Goal: Register for event/course

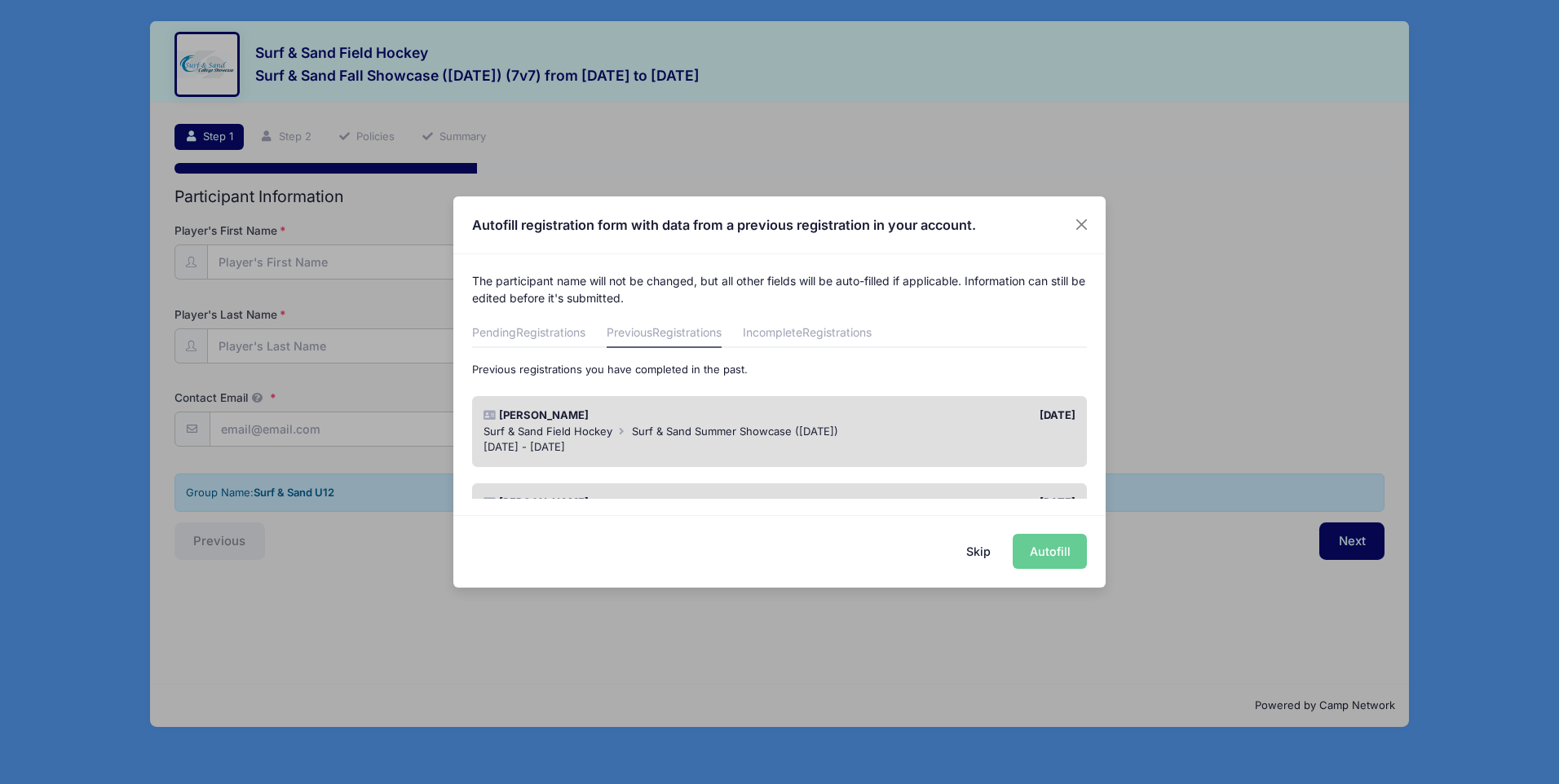
click at [1051, 548] on div "Skip Autofill" at bounding box center [780, 551] width 653 height 72
click at [716, 427] on span "Surf & Sand Summer Showcase ([DATE])" at bounding box center [735, 432] width 206 height 13
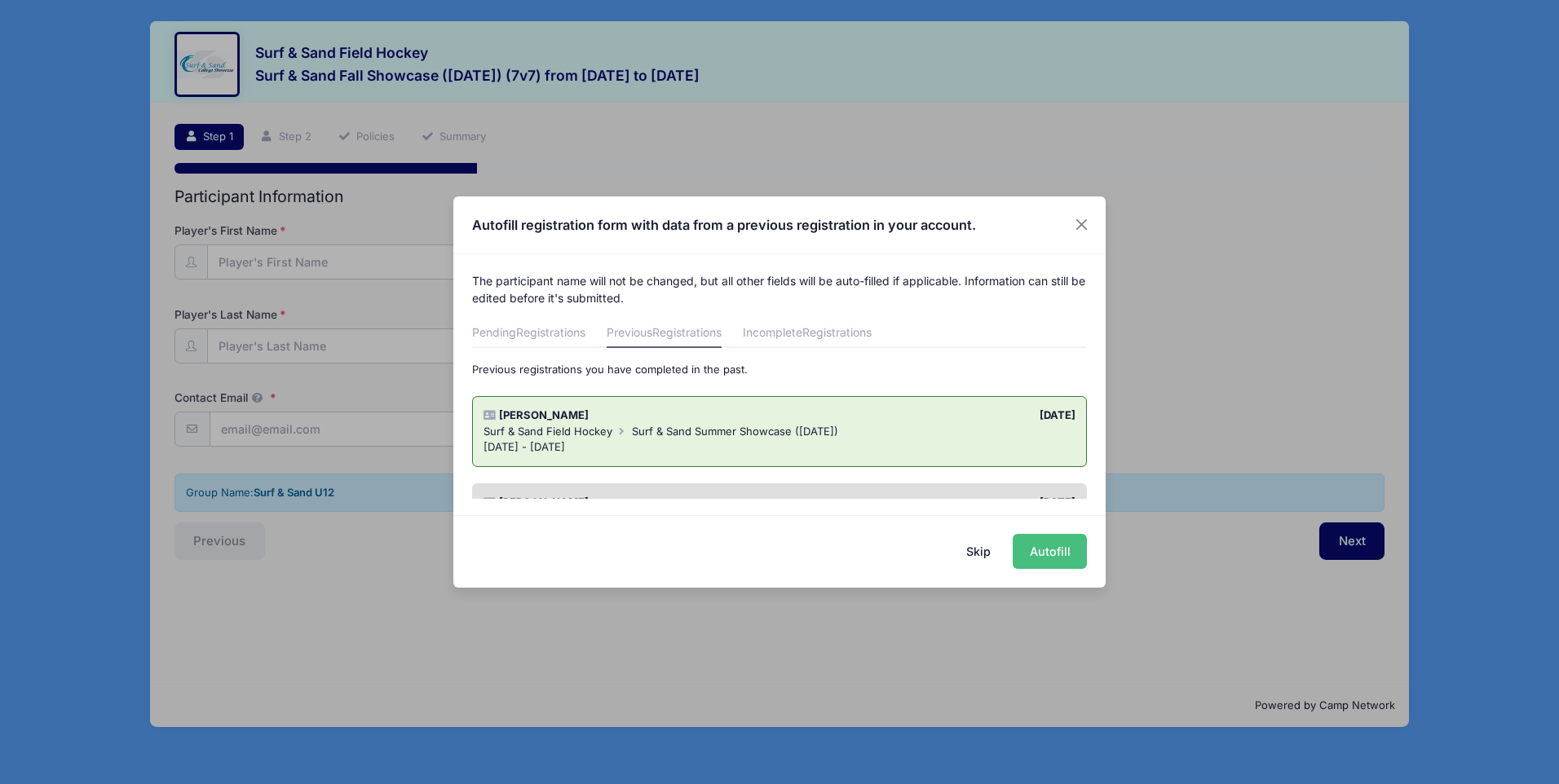
click at [1051, 550] on button "Autofill" at bounding box center [1050, 551] width 74 height 35
type input "[EMAIL_ADDRESS][DOMAIN_NAME]"
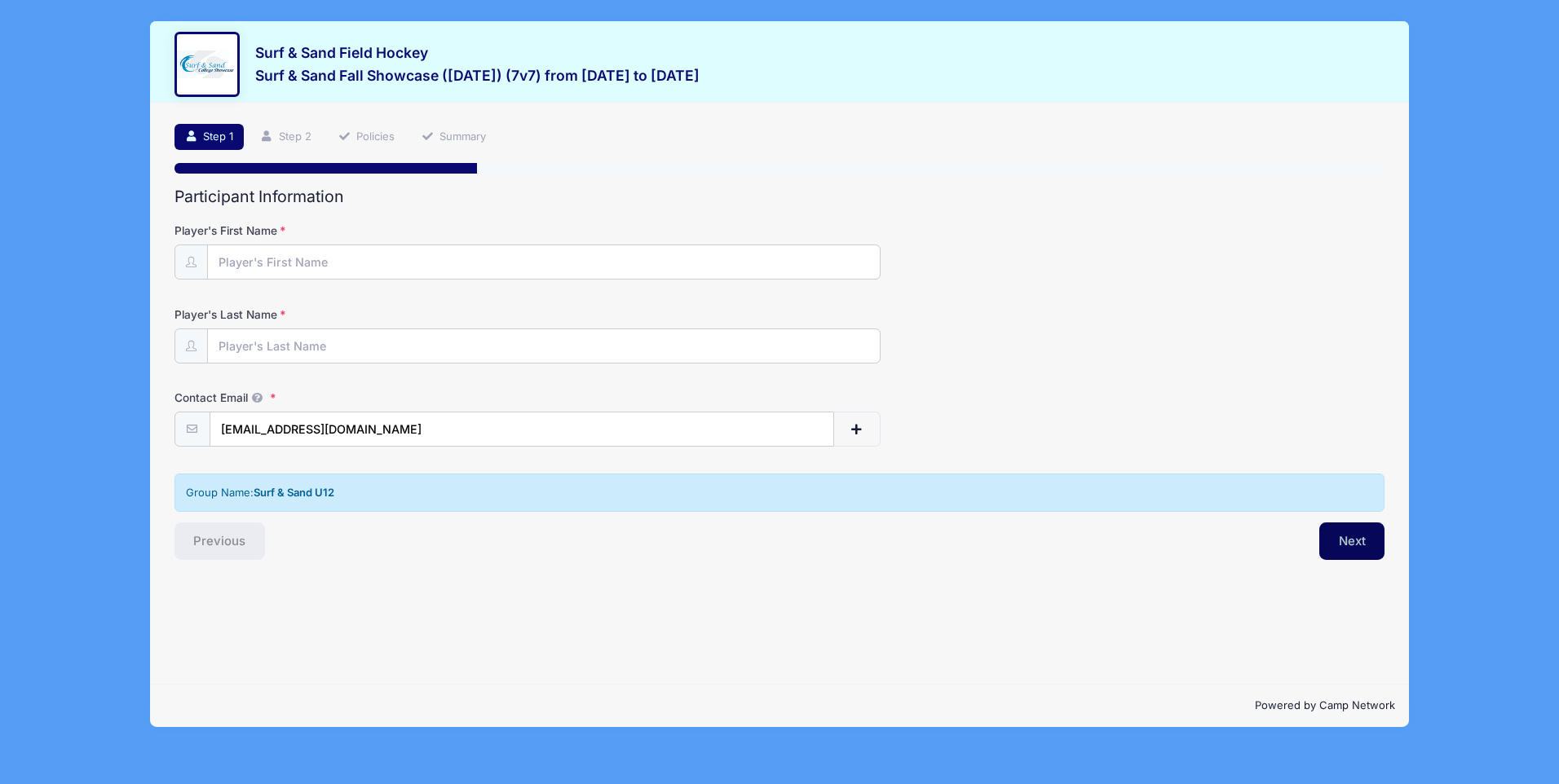
click at [1337, 536] on button "Next" at bounding box center [1352, 541] width 66 height 38
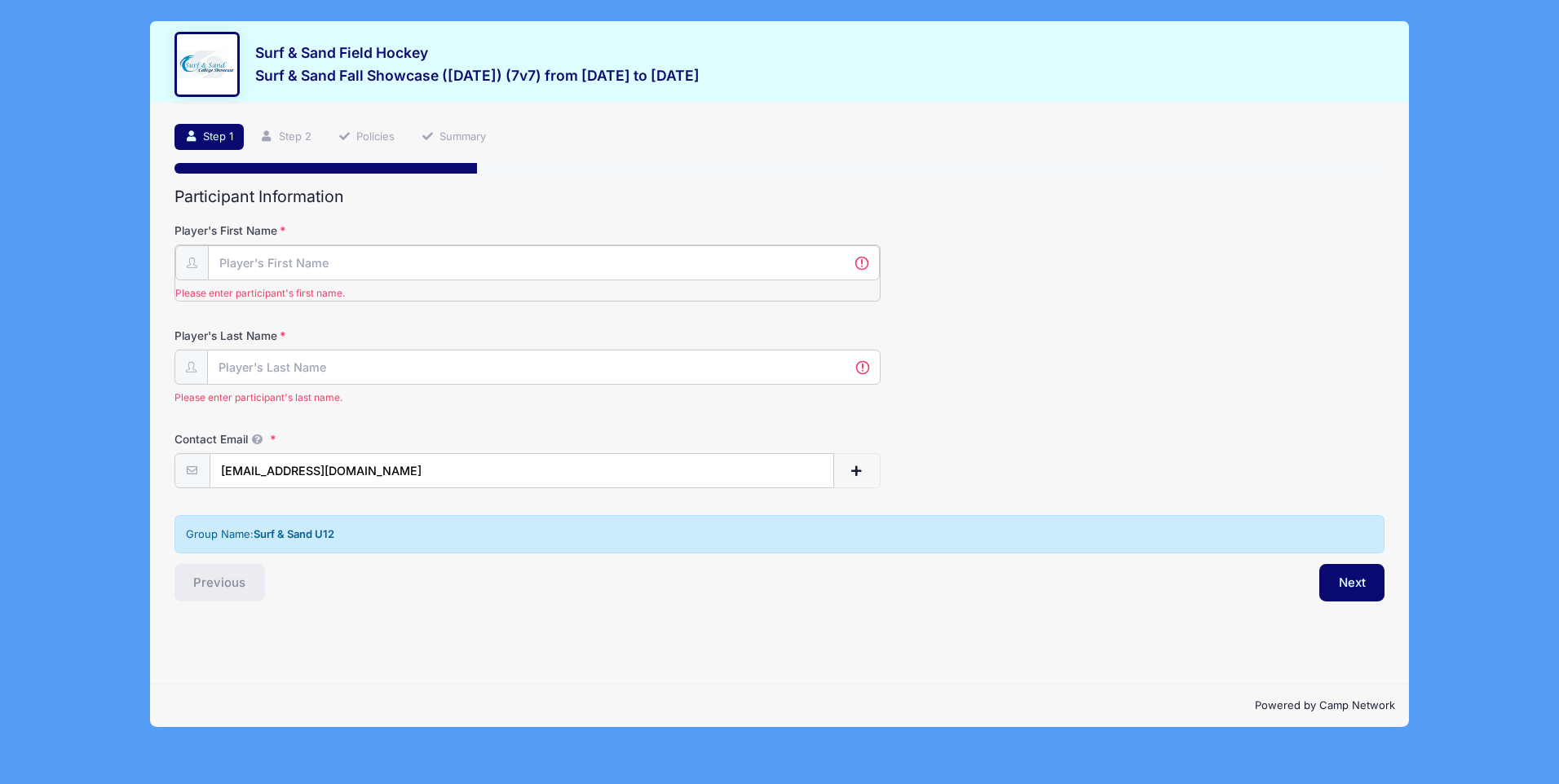
click at [426, 254] on input "Player's First Name" at bounding box center [543, 263] width 672 height 35
type input "[PERSON_NAME]"
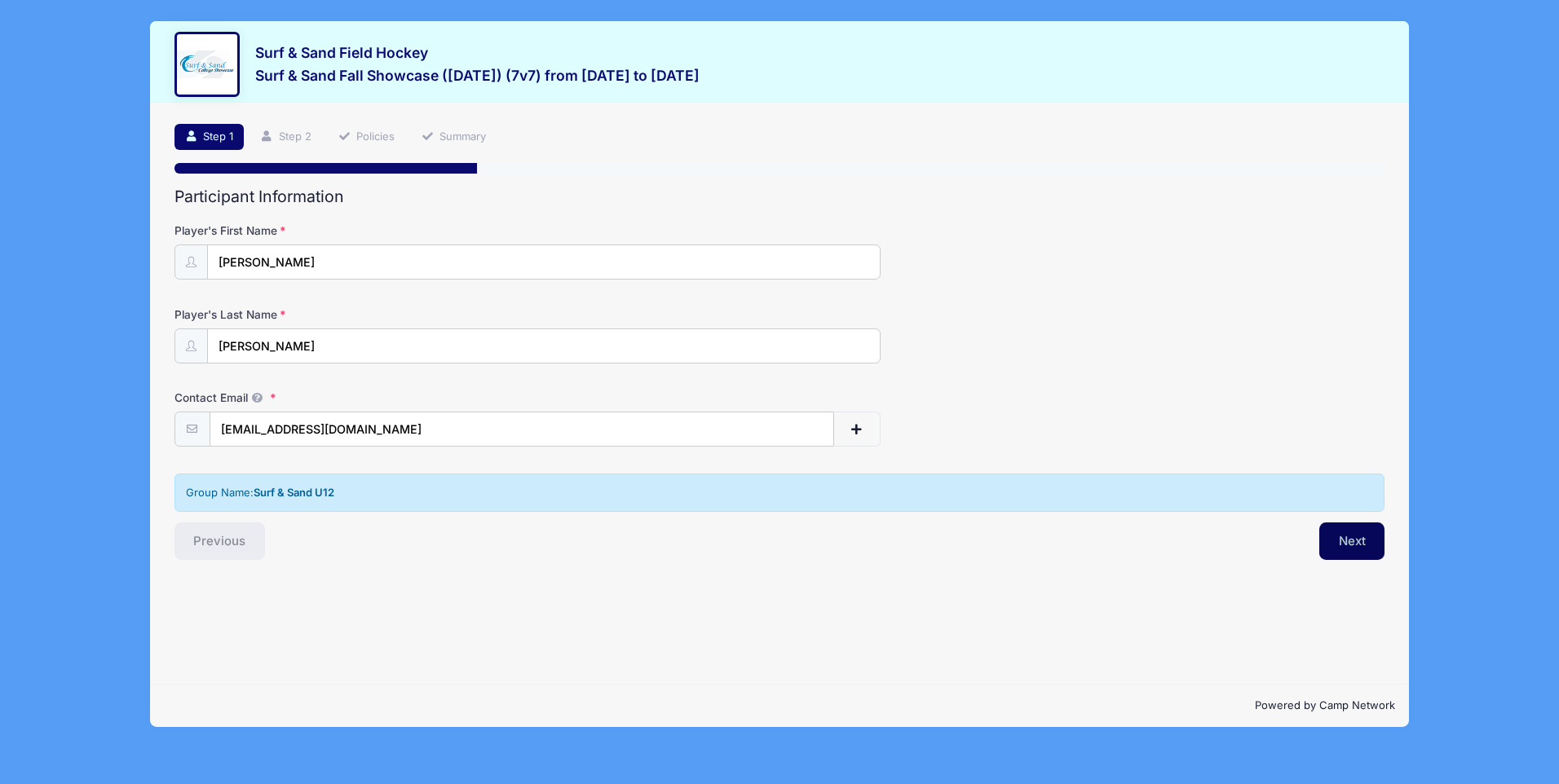
click at [1331, 535] on button "Next" at bounding box center [1352, 541] width 66 height 38
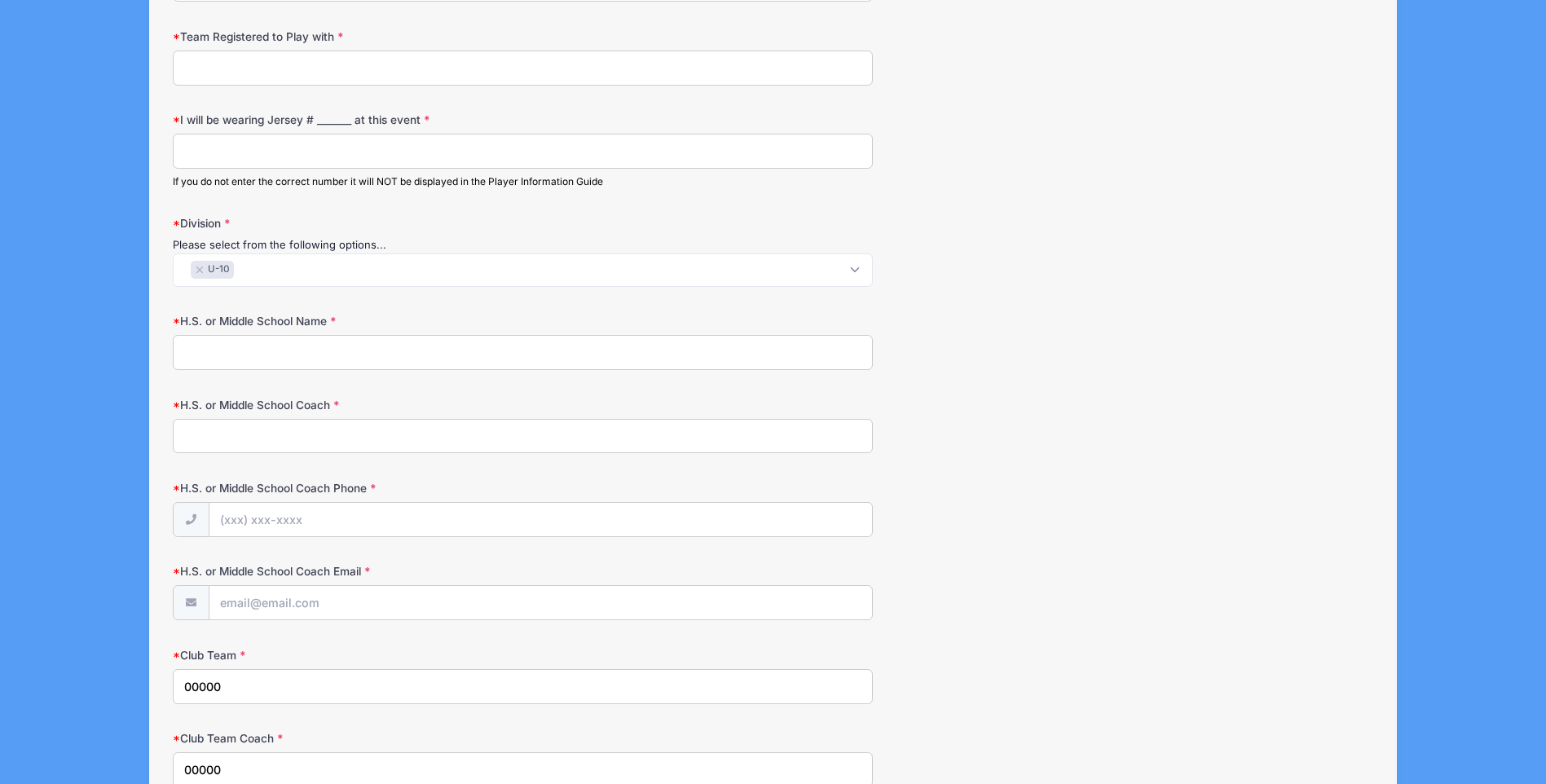
scroll to position [2, 0]
click at [267, 273] on span "× U-10" at bounding box center [523, 270] width 700 height 34
click at [200, 271] on button "×" at bounding box center [200, 270] width 10 height 7
select select "U-12"
click at [1105, 343] on div "H.S. or Middle School Name" at bounding box center [773, 341] width 1200 height 57
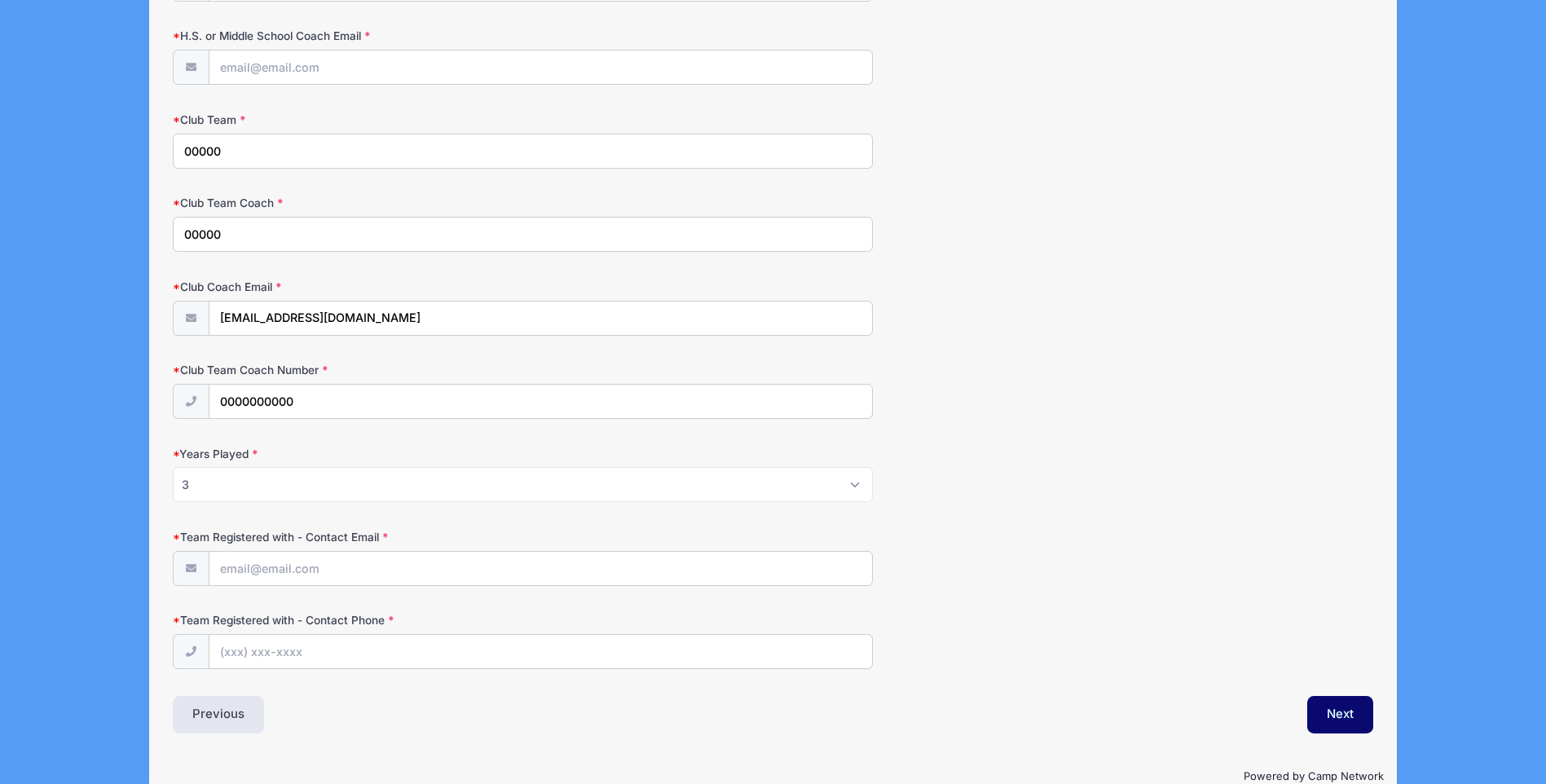
scroll to position [1536, 0]
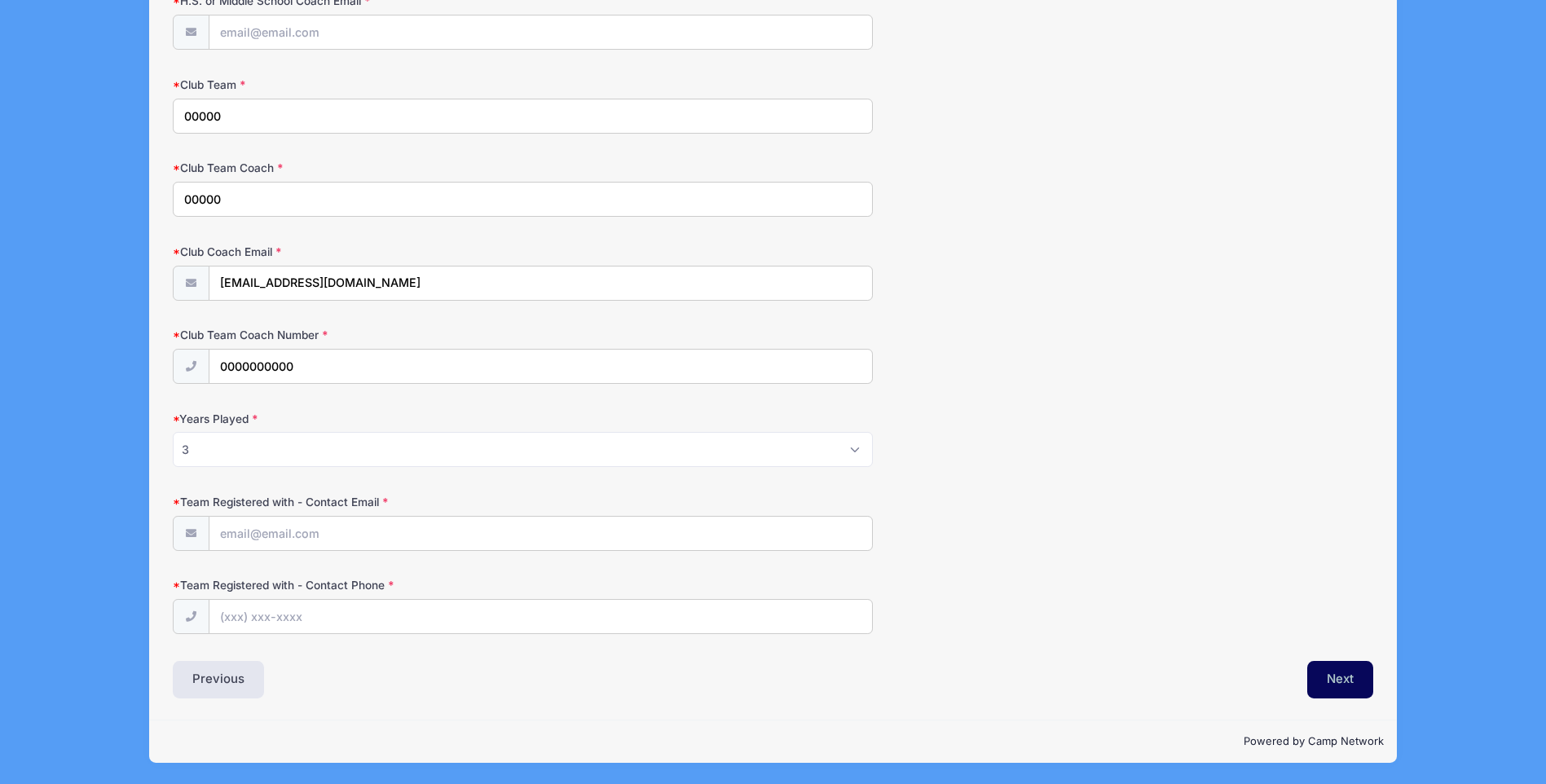
click at [1338, 686] on button "Next" at bounding box center [1340, 680] width 66 height 38
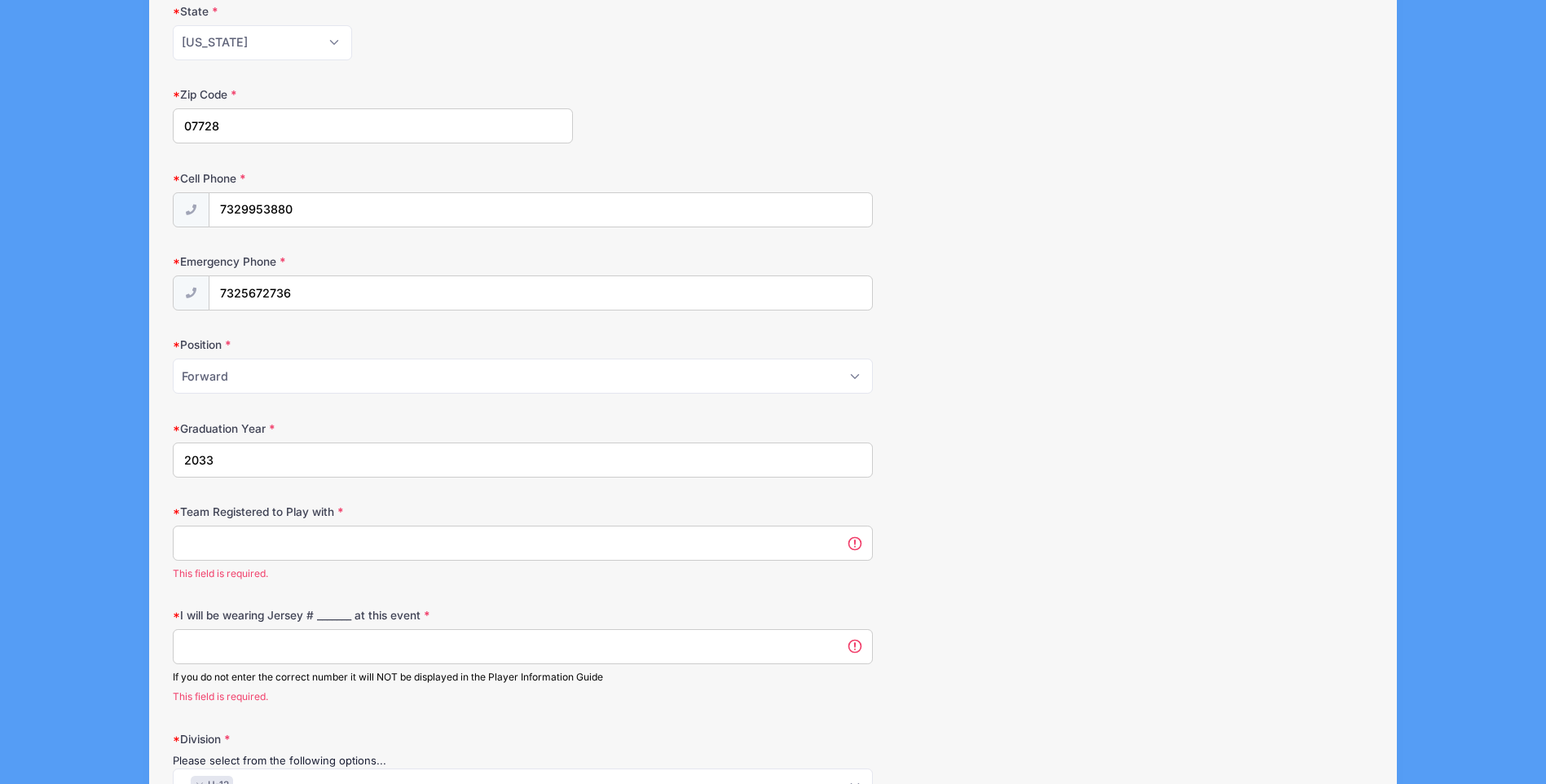
scroll to position [242, 0]
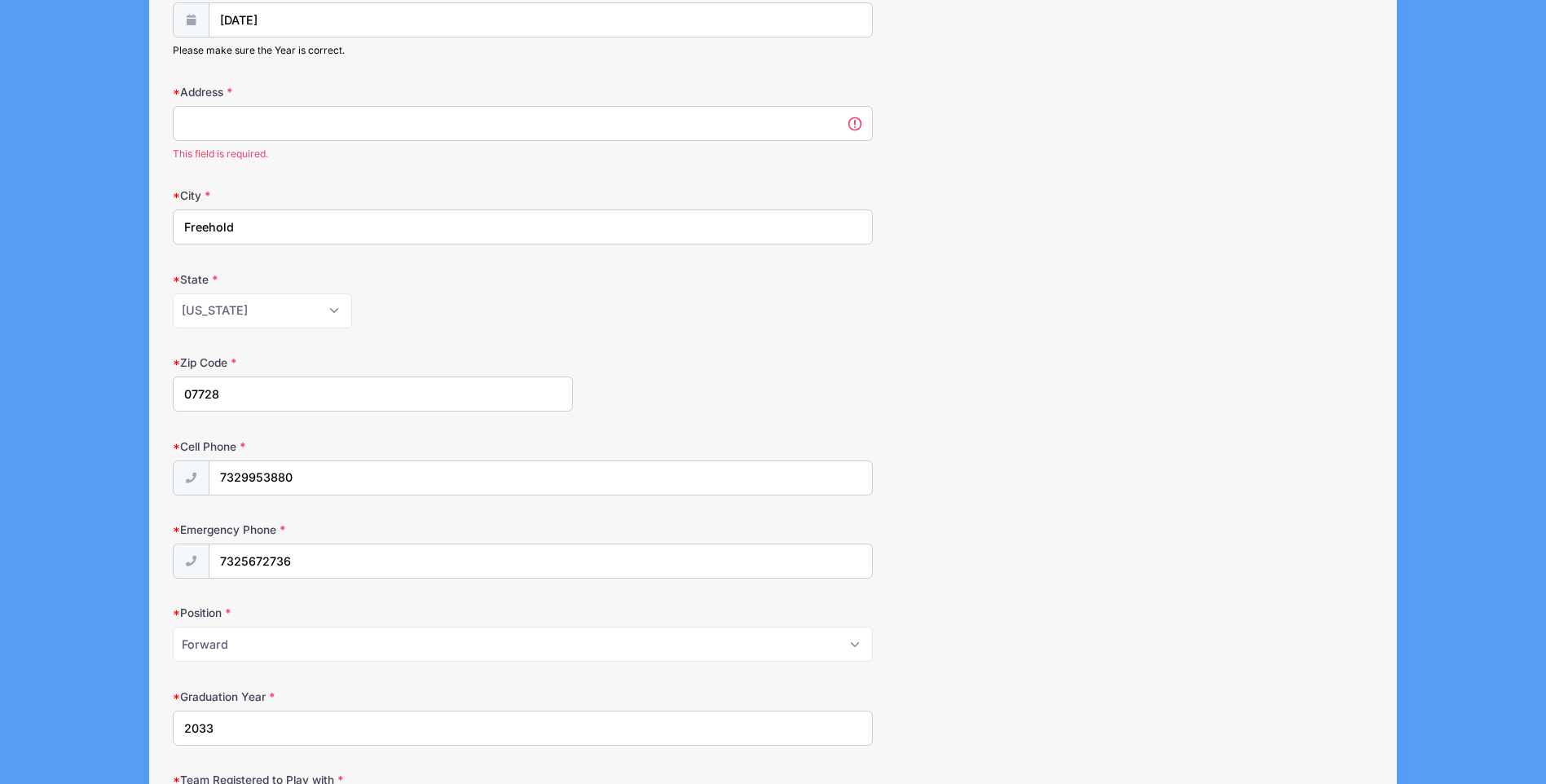
click at [310, 132] on input "Address" at bounding box center [523, 124] width 700 height 35
type input "2 Arrowhead Ct"
type input "Surf and Sand"
type input "n/a"
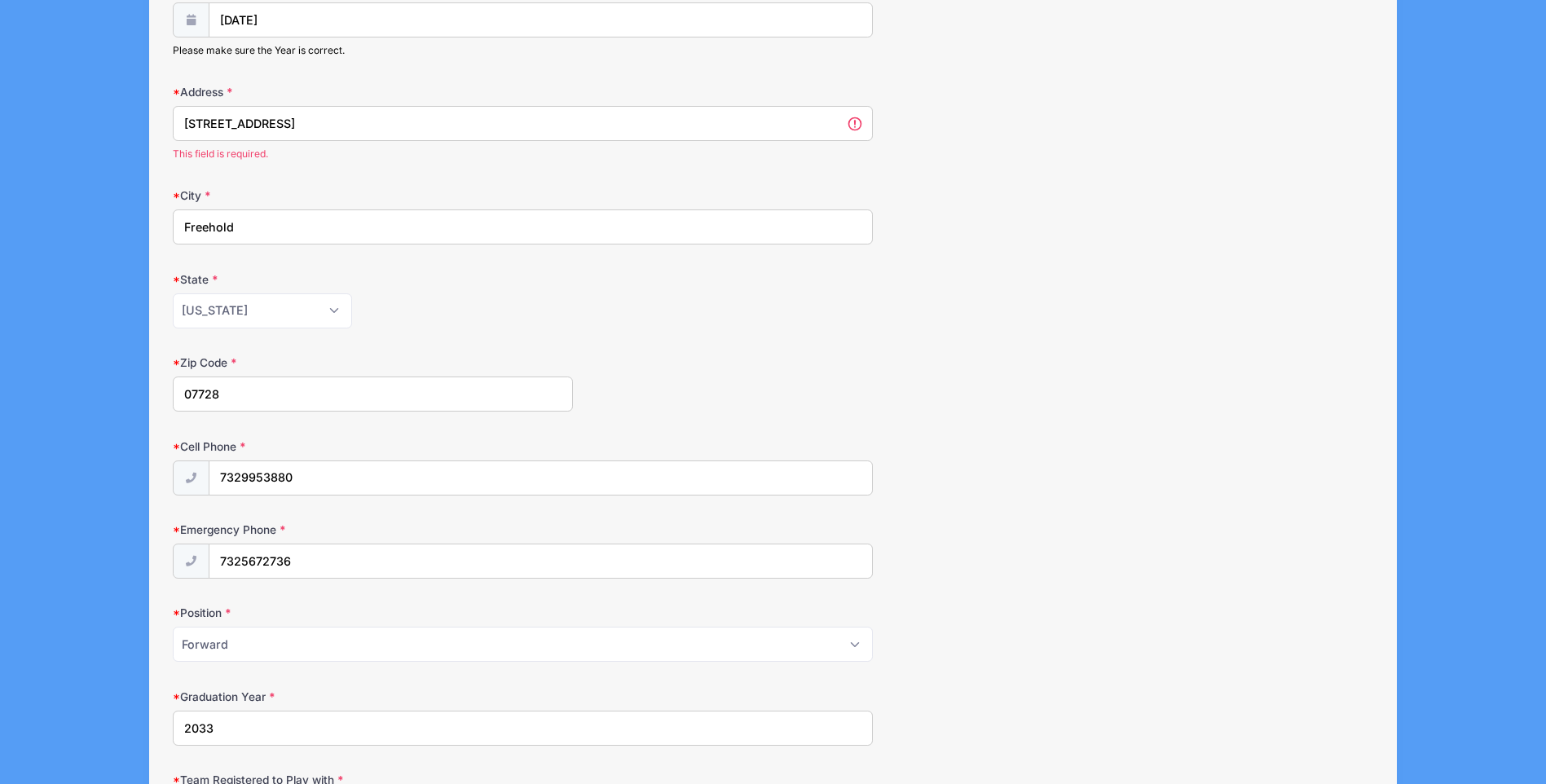
type input "n/a"
type input "[EMAIL_ADDRESS][DOMAIN_NAME]"
type input "(973) 632-2180"
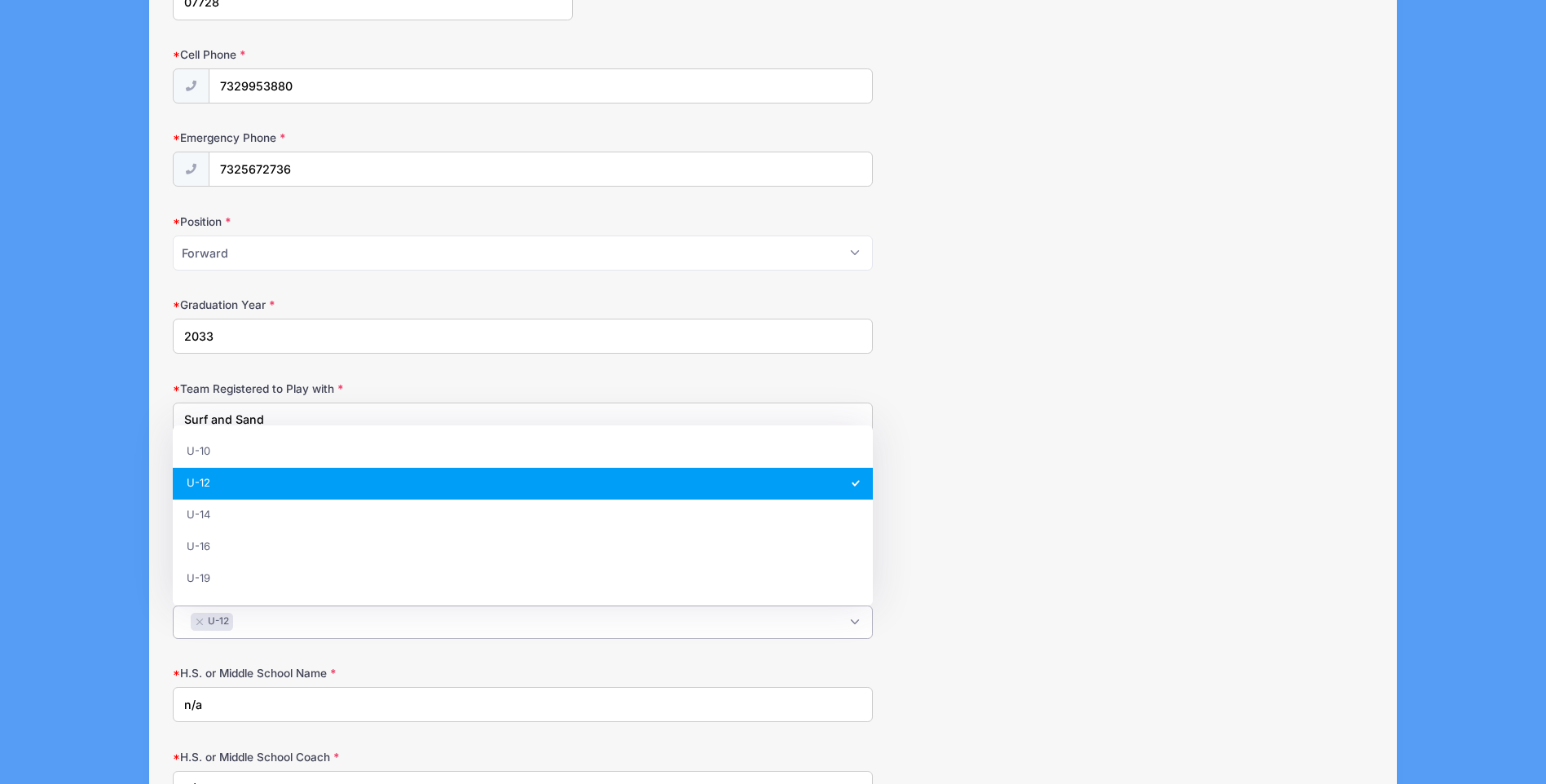
scroll to position [734, 0]
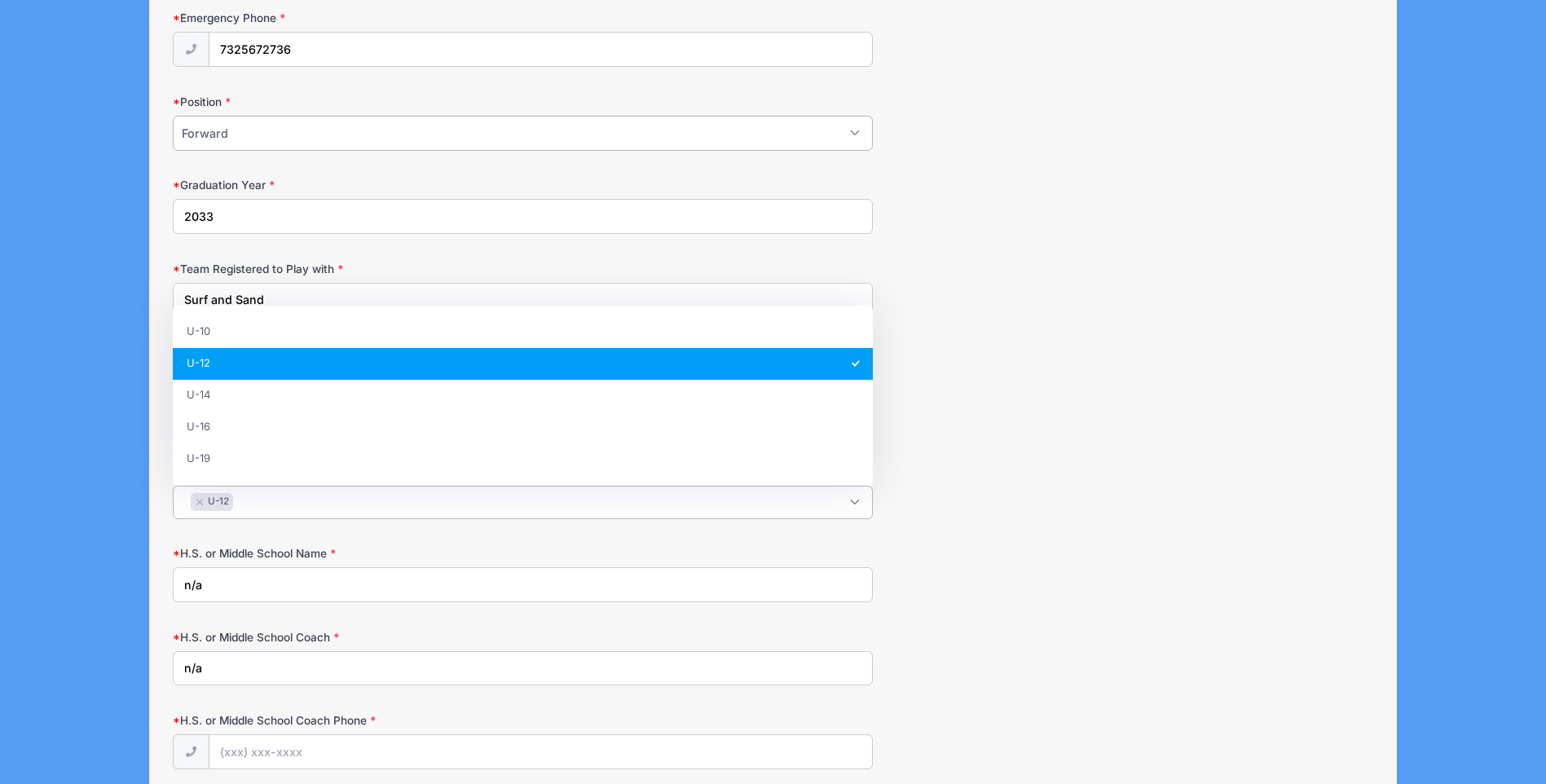
click at [270, 137] on select "Please Select Forward Midfielder Fullback Goalie" at bounding box center [523, 133] width 700 height 35
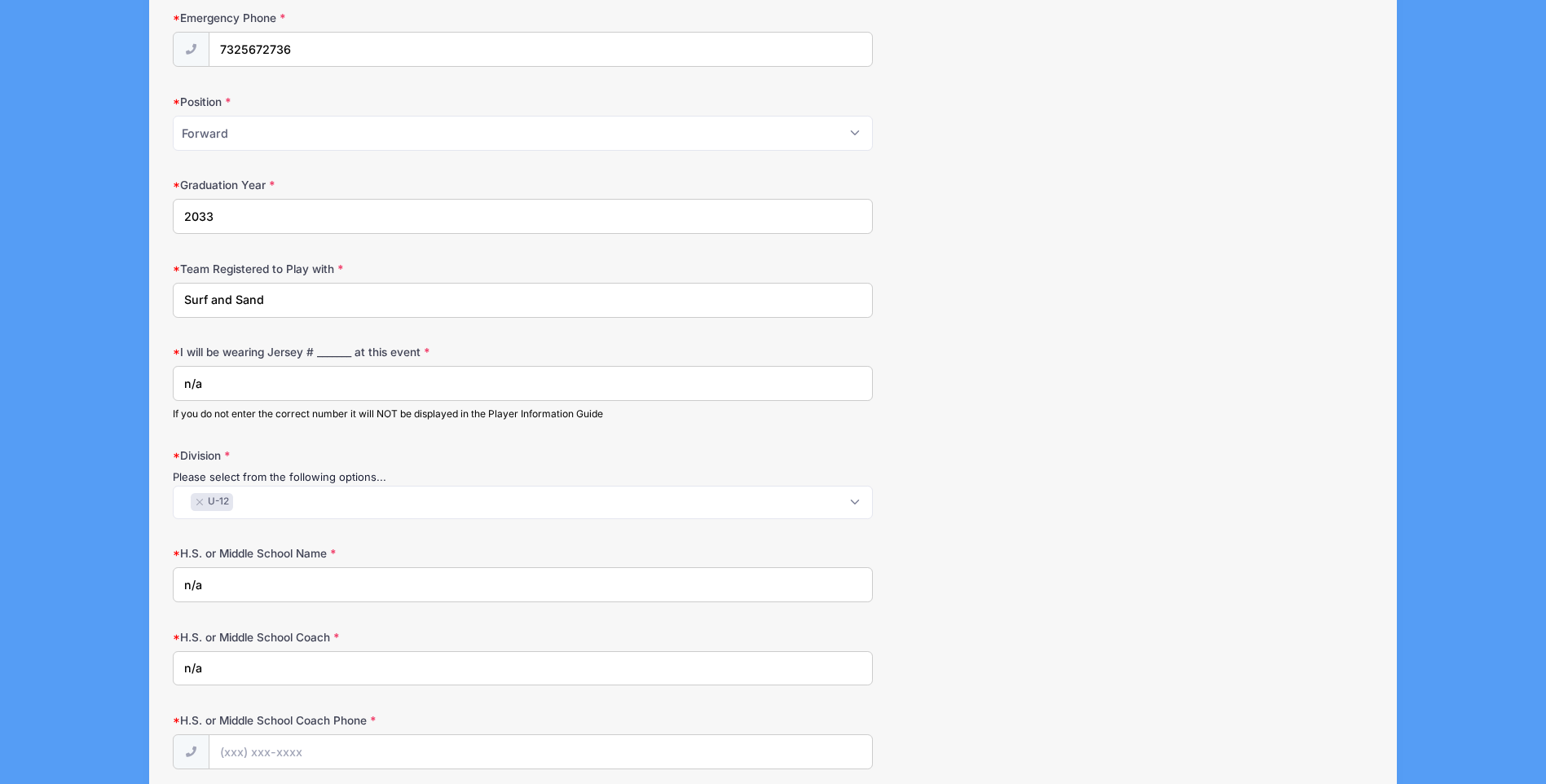
click at [884, 156] on form "Birth Date 12/22/2014 Please make sure the Year is correct. Address 2 Arrowhead…" at bounding box center [773, 463] width 1200 height 1948
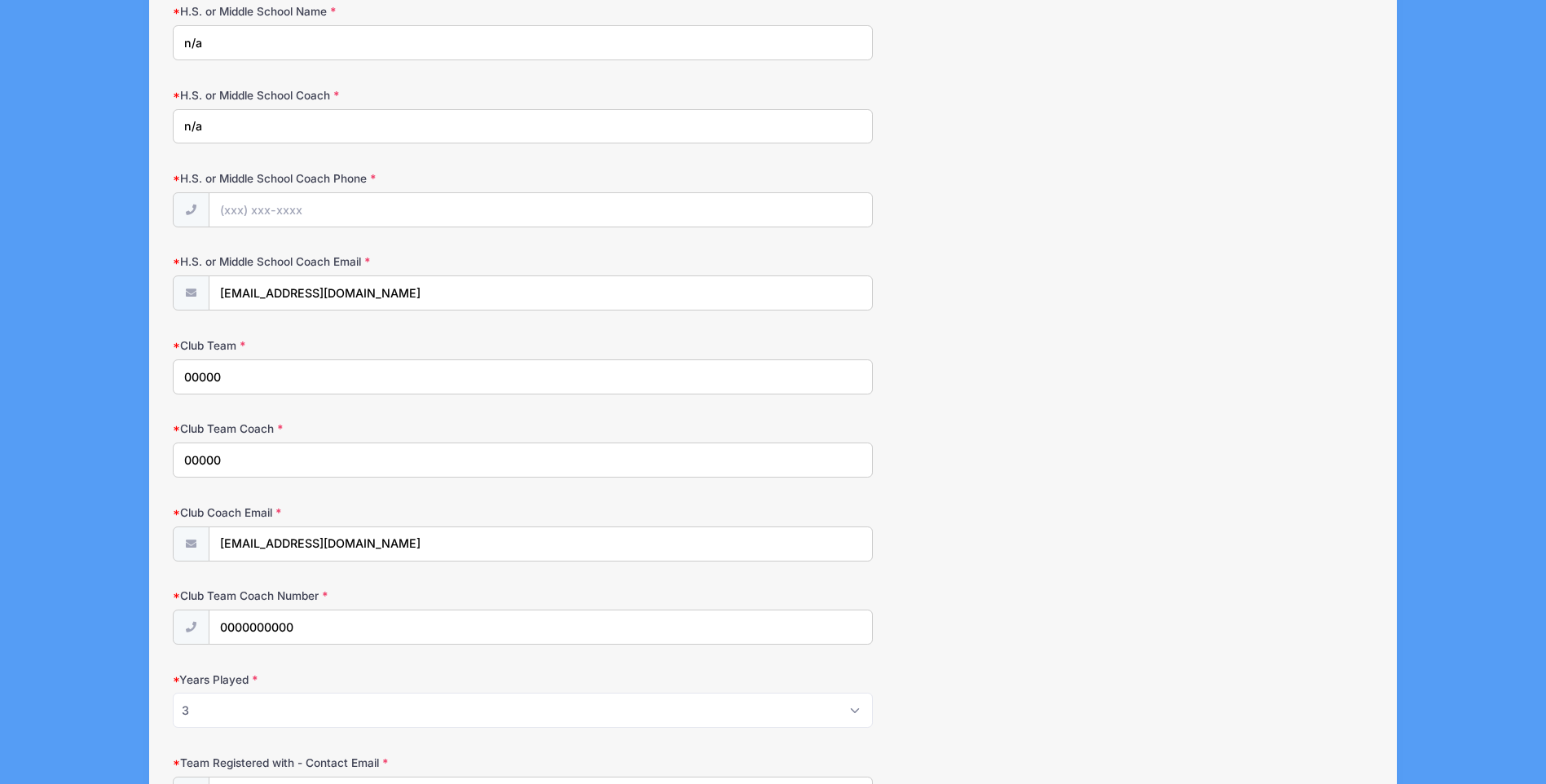
scroll to position [1304, 0]
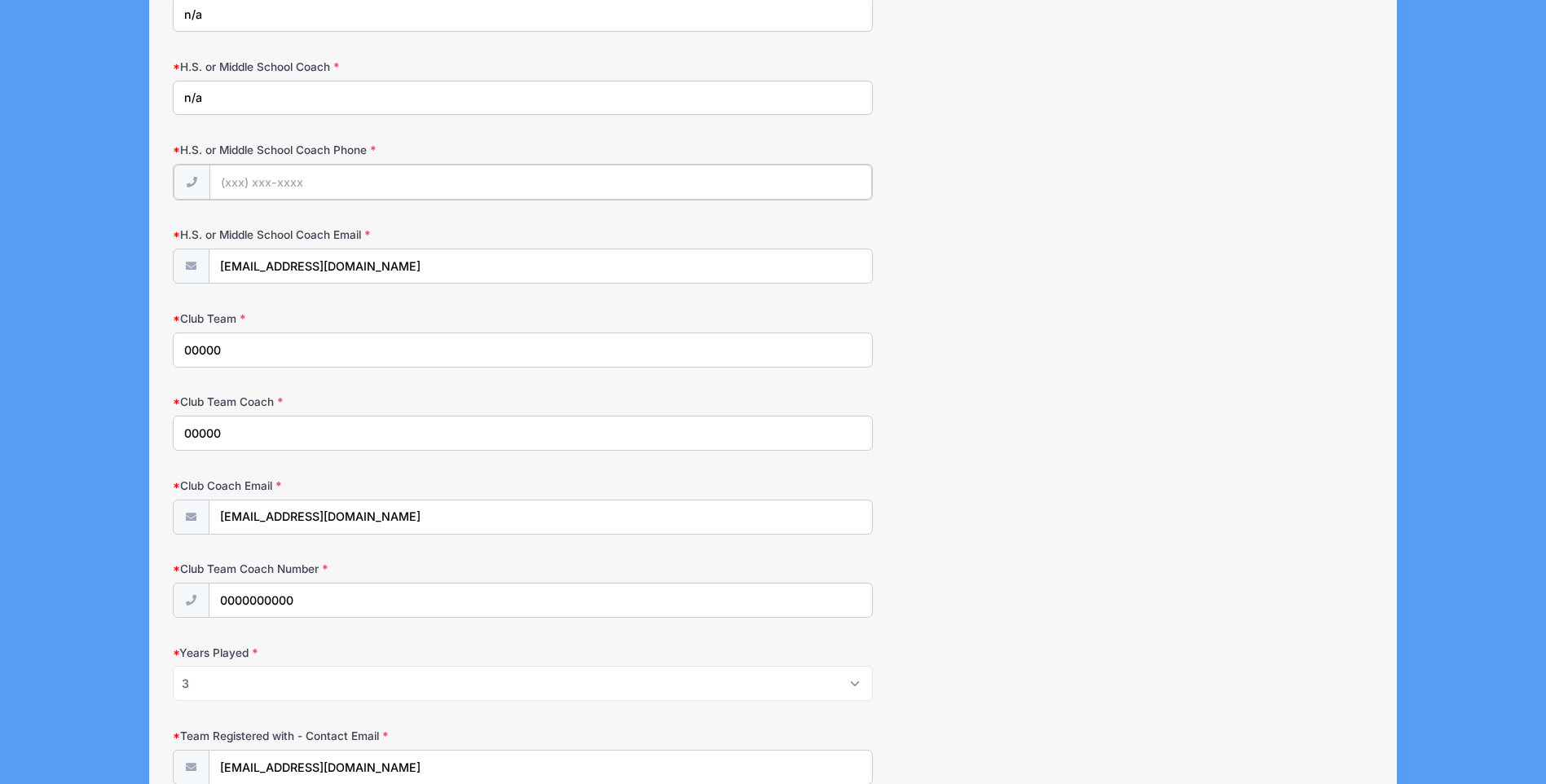
click at [287, 184] on input "H.S. or Middle School Coach Phone" at bounding box center [541, 182] width 664 height 35
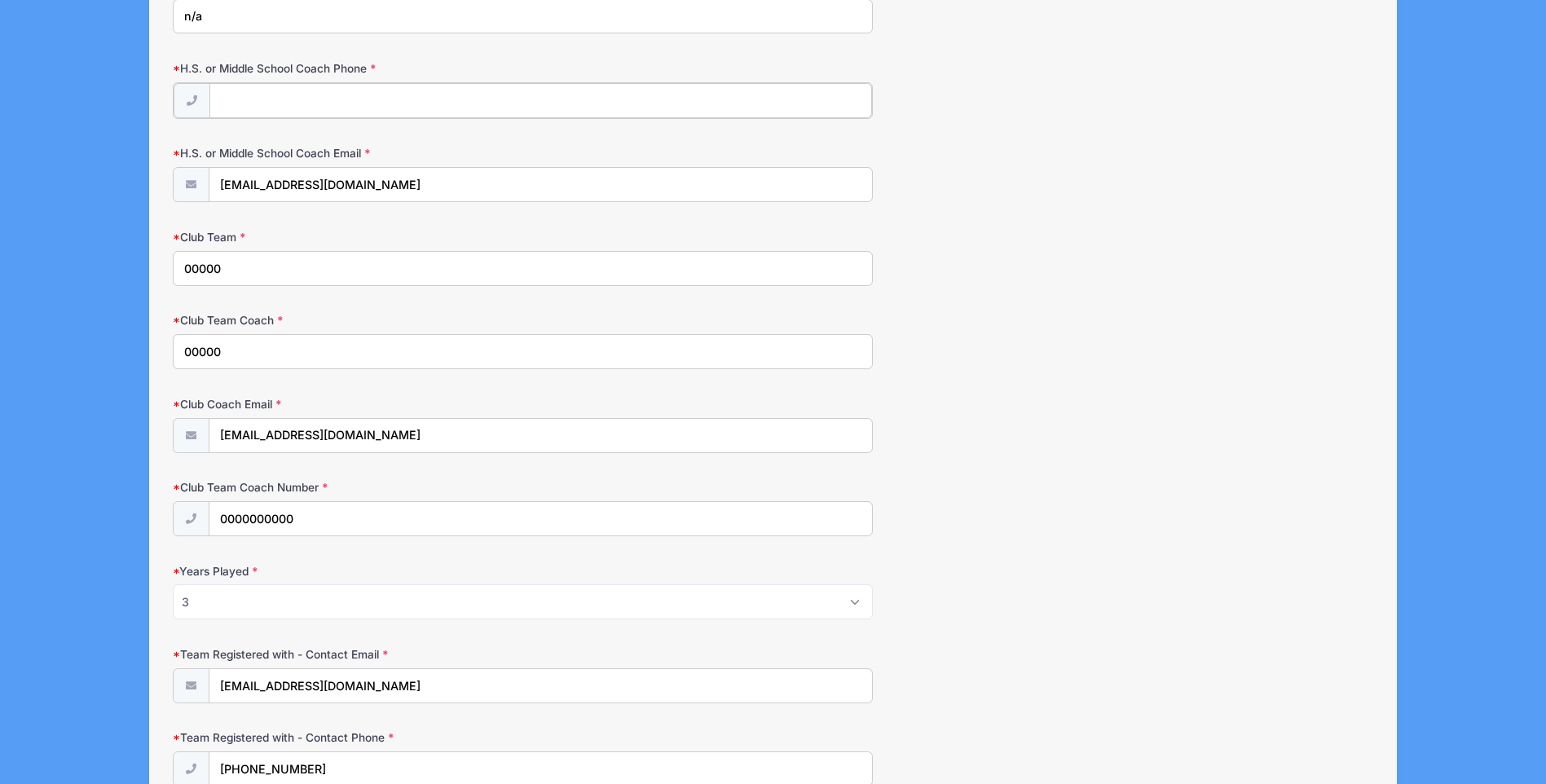
click at [265, 97] on input "H.S. or Middle School Coach Phone" at bounding box center [541, 100] width 664 height 35
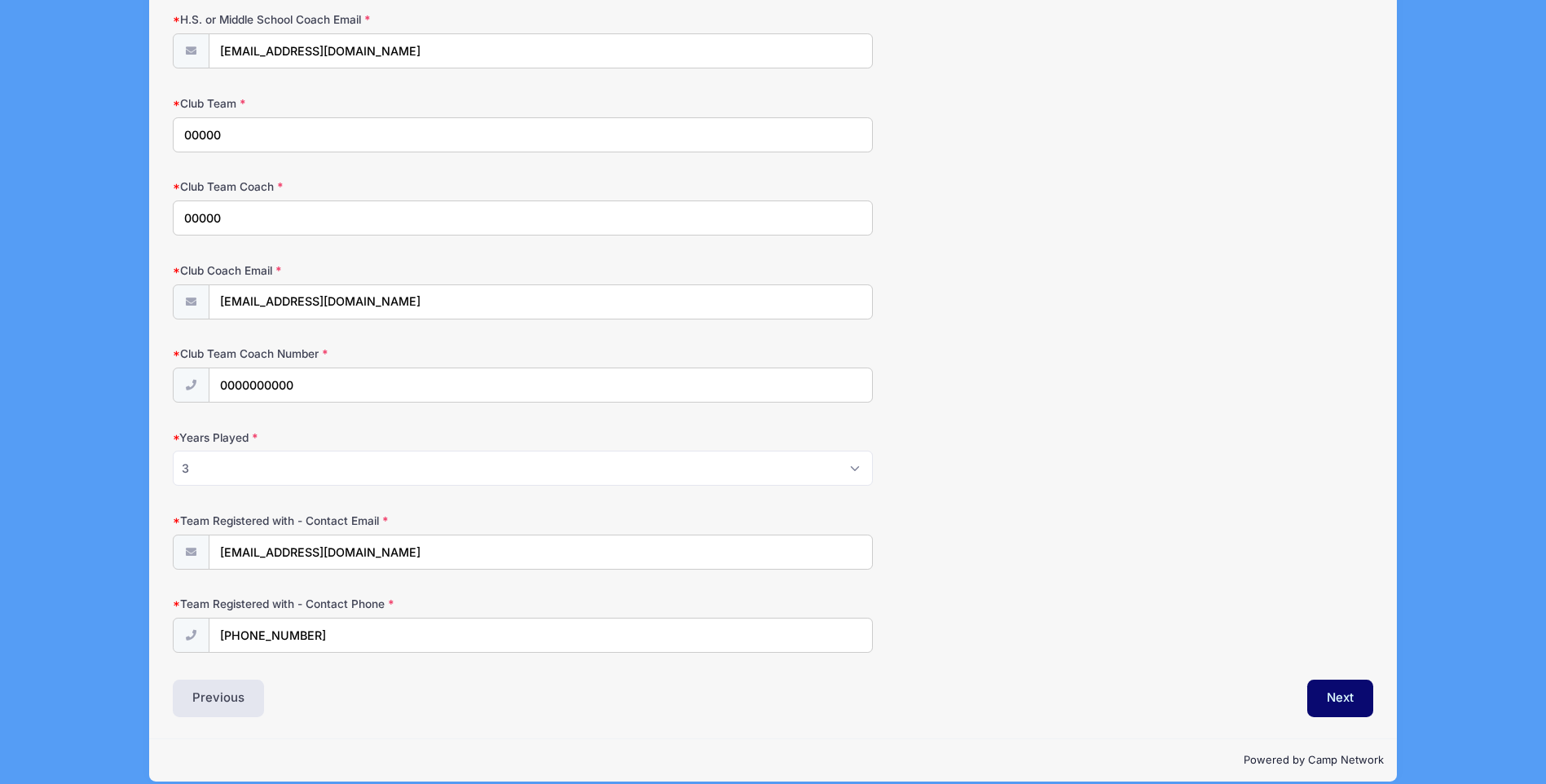
scroll to position [1538, 0]
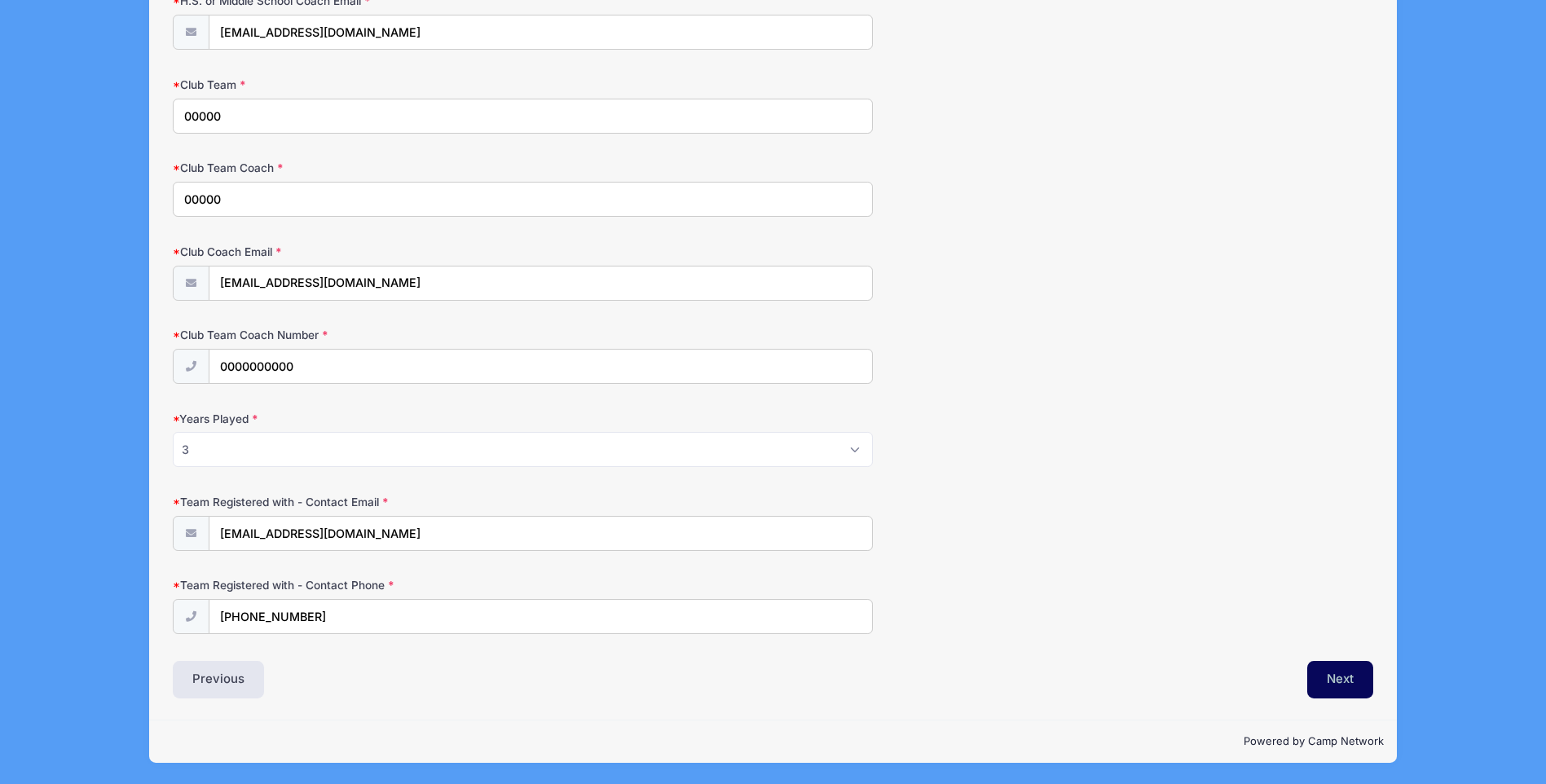
type input "(000) 000-0000"
click at [1356, 686] on button "Next" at bounding box center [1340, 680] width 66 height 38
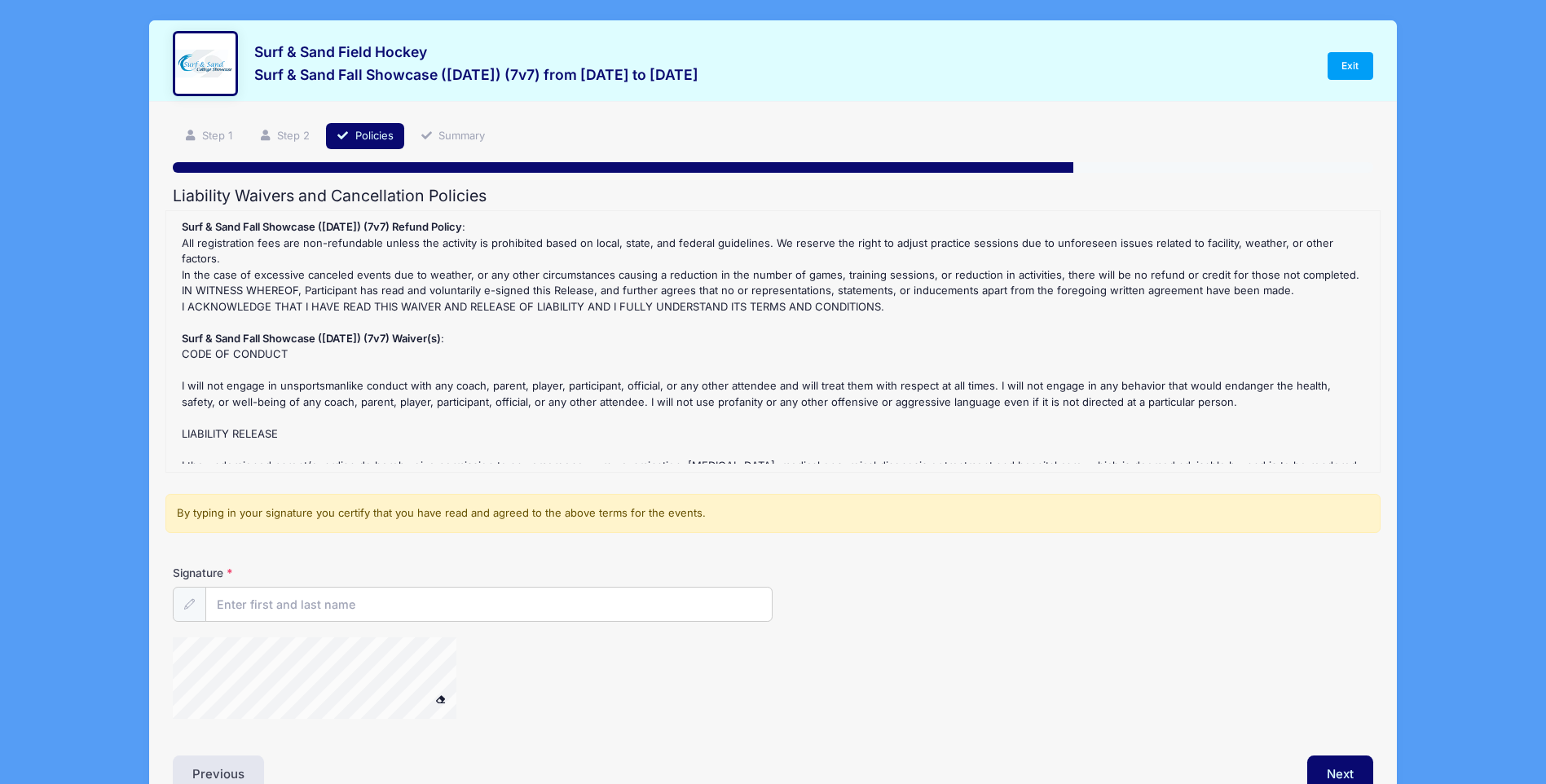
scroll to position [0, 0]
click at [259, 601] on input "Signature" at bounding box center [488, 605] width 566 height 35
type input "Jason Rosenberg"
click at [613, 364] on div "Surf & Sand Fall Showcase (Nov 16, 2025) (7v7) Refund Policy : All registration…" at bounding box center [773, 342] width 1198 height 245
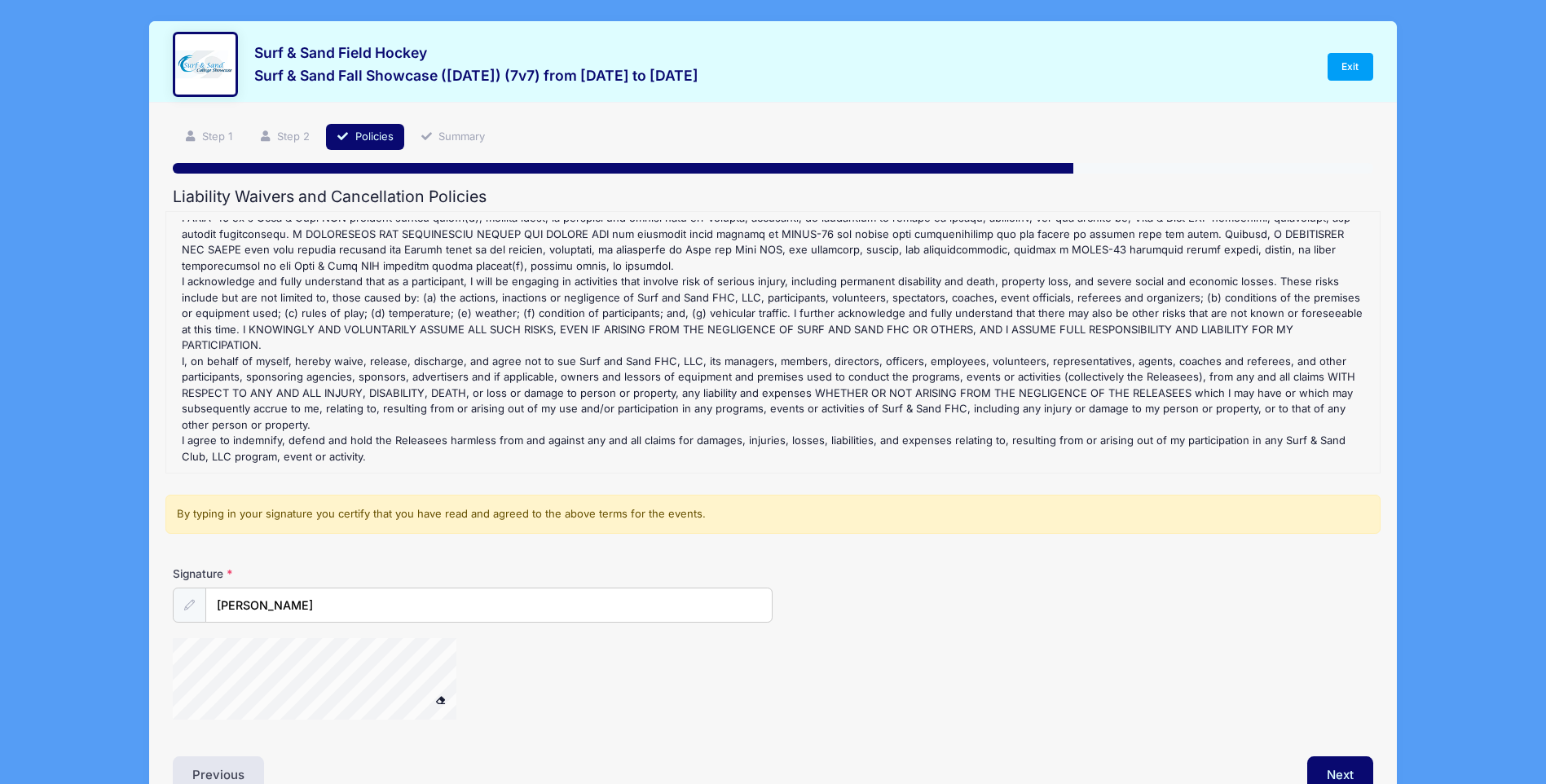
scroll to position [96, 0]
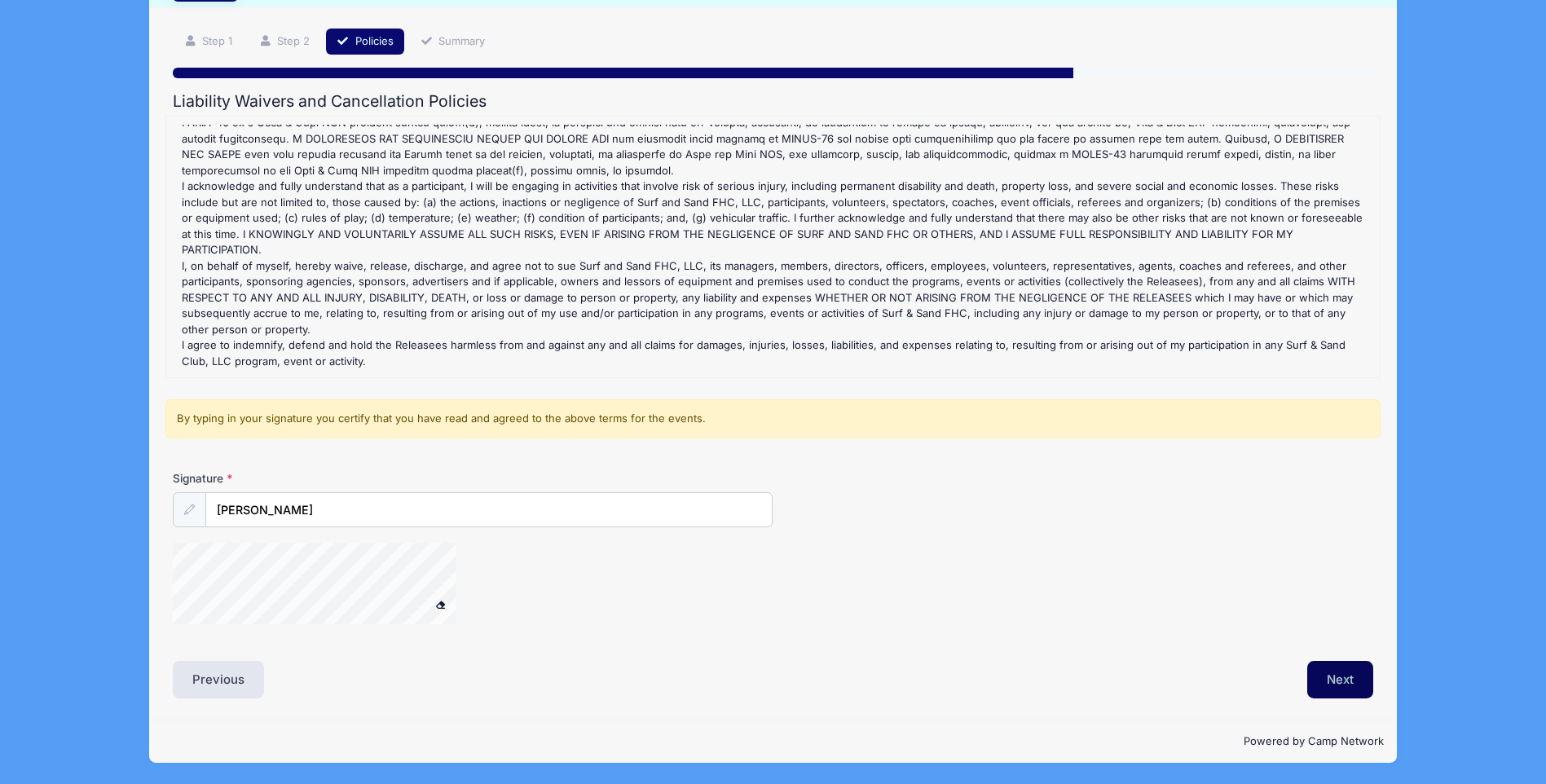
click at [1333, 668] on button "Next" at bounding box center [1340, 680] width 66 height 38
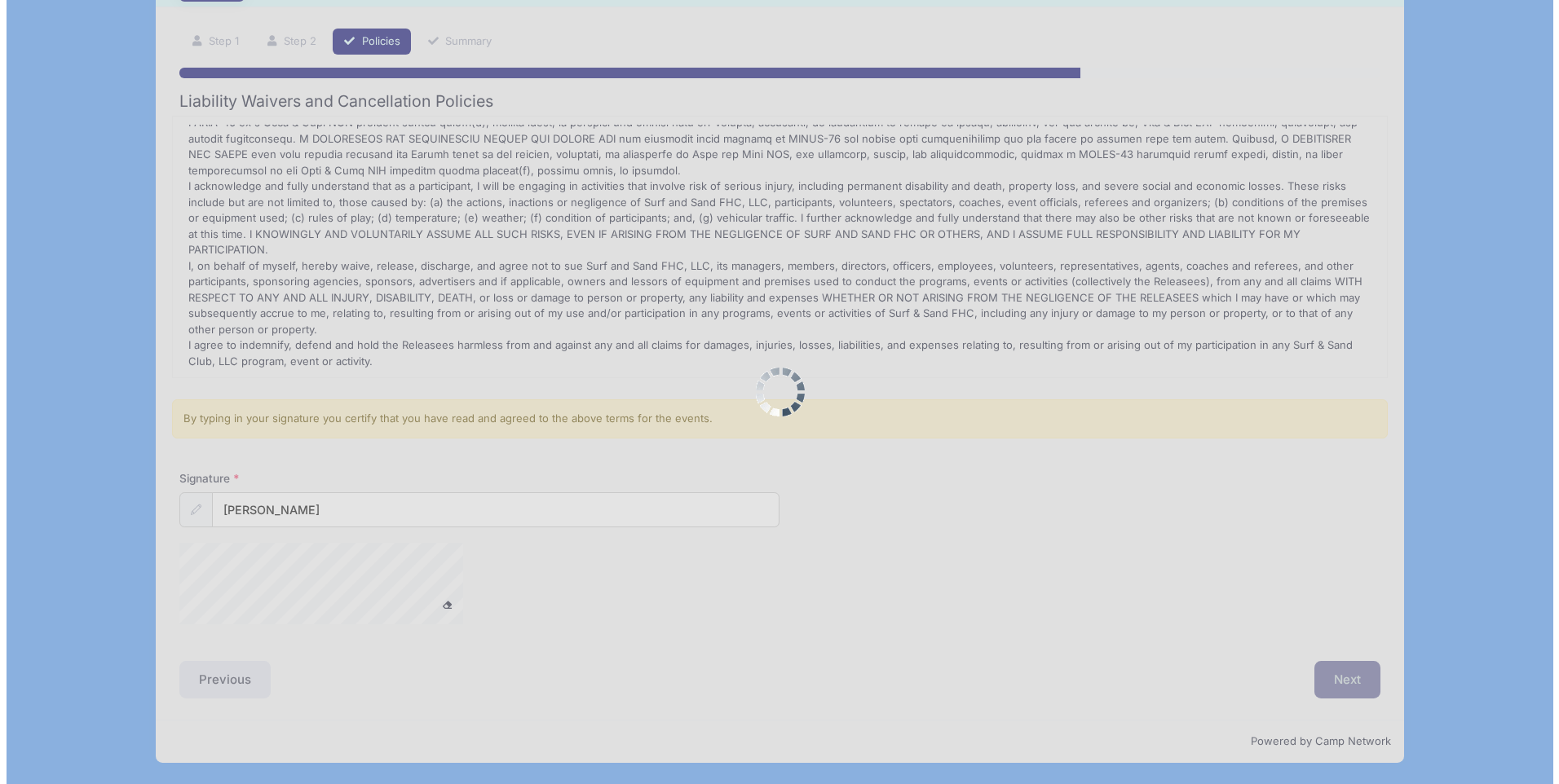
scroll to position [0, 0]
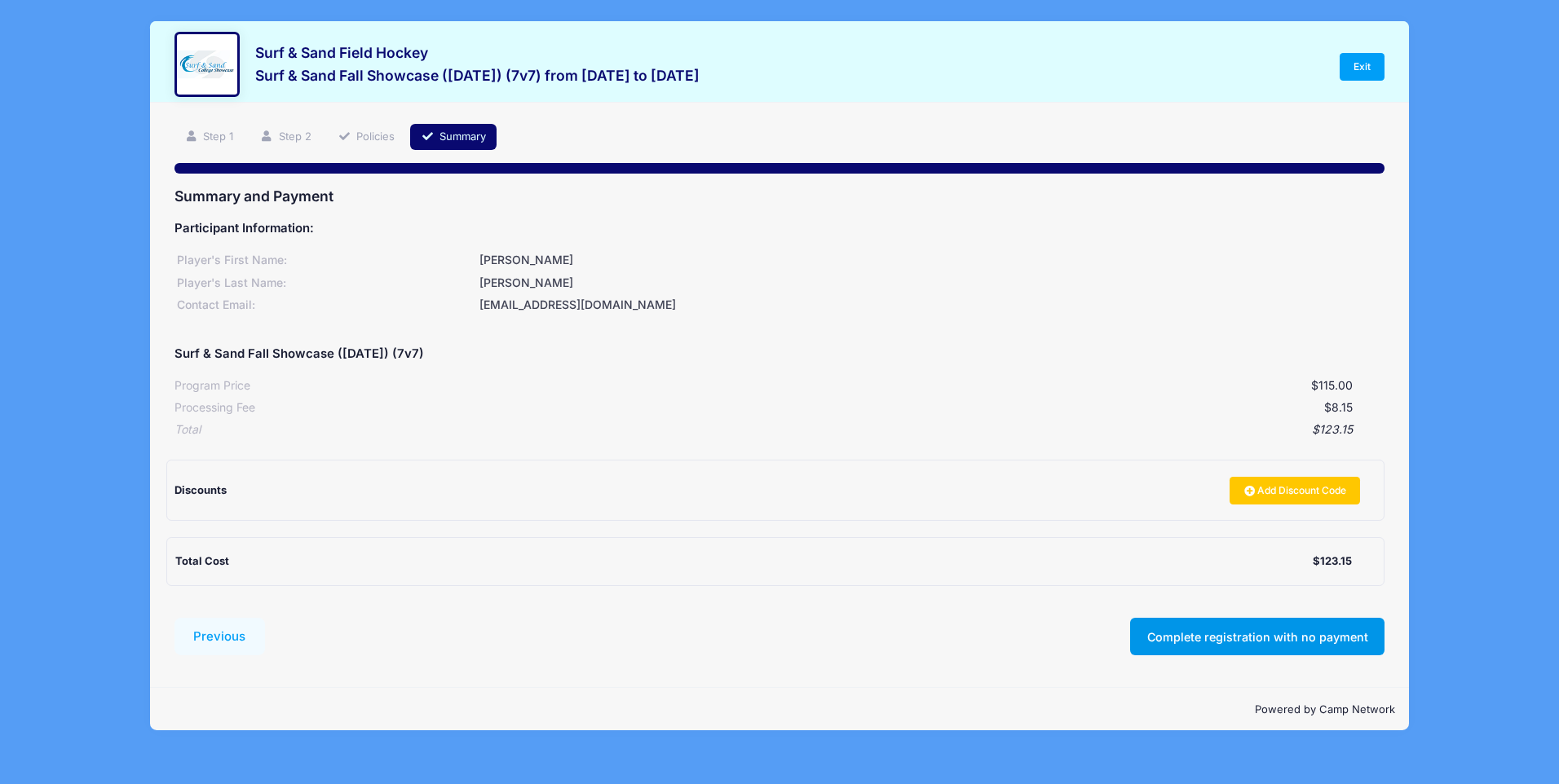
click at [1271, 637] on button "Complete registration with no payment" at bounding box center [1257, 637] width 255 height 38
